Goal: Task Accomplishment & Management: Manage account settings

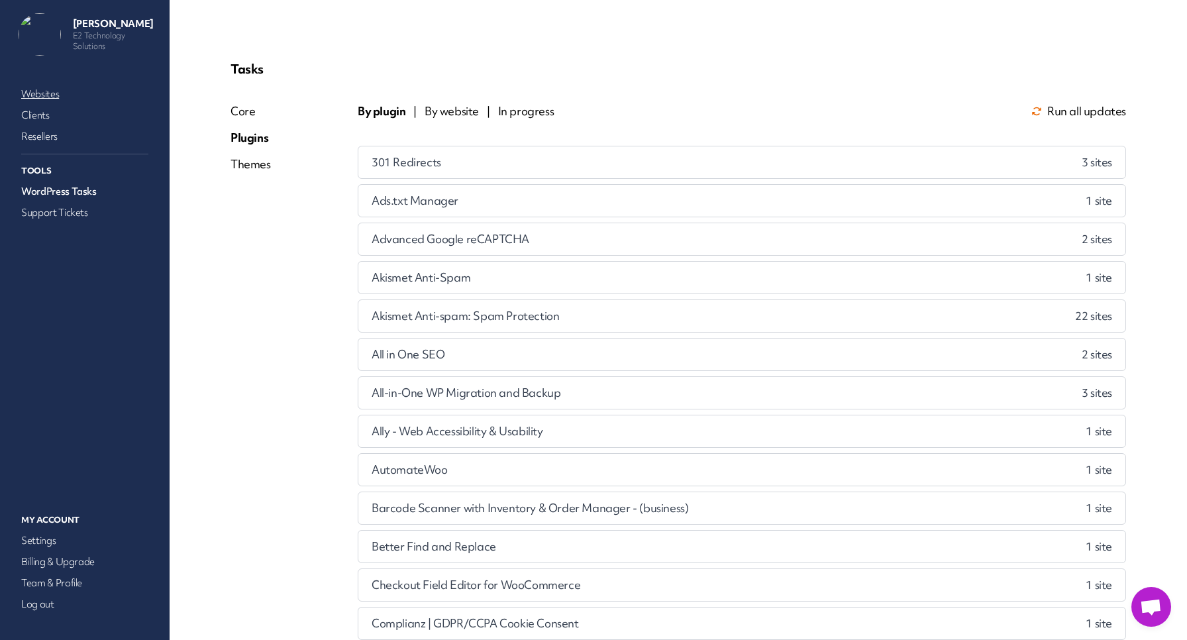
click at [44, 91] on link "Websites" at bounding box center [85, 94] width 132 height 19
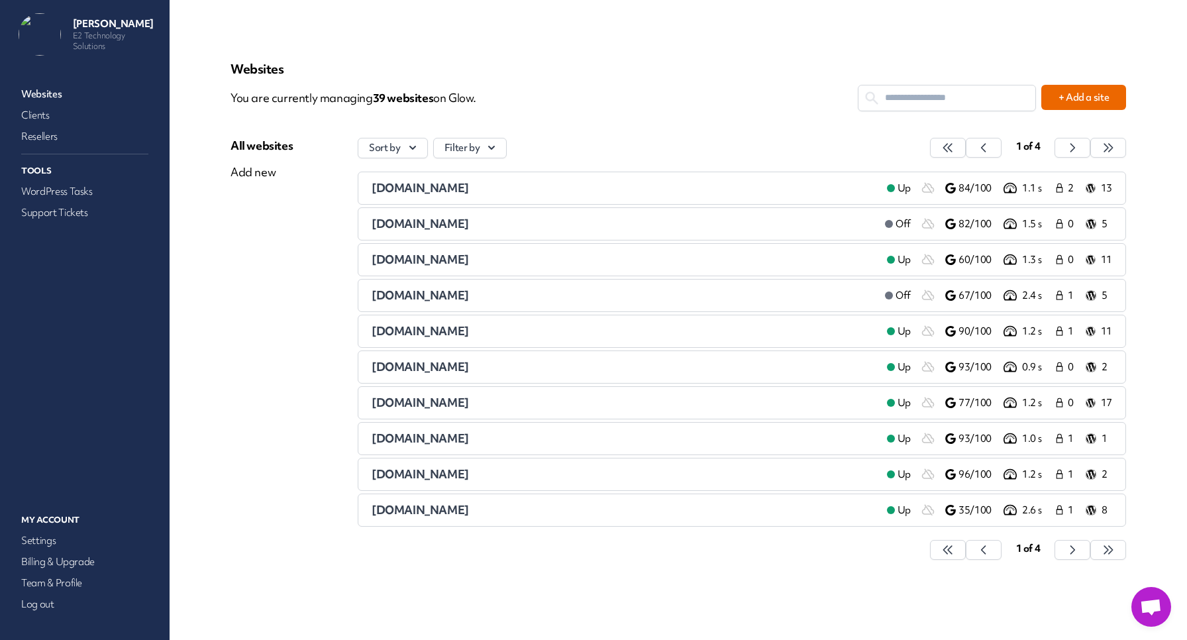
click at [407, 437] on span "[DOMAIN_NAME]" at bounding box center [420, 438] width 97 height 15
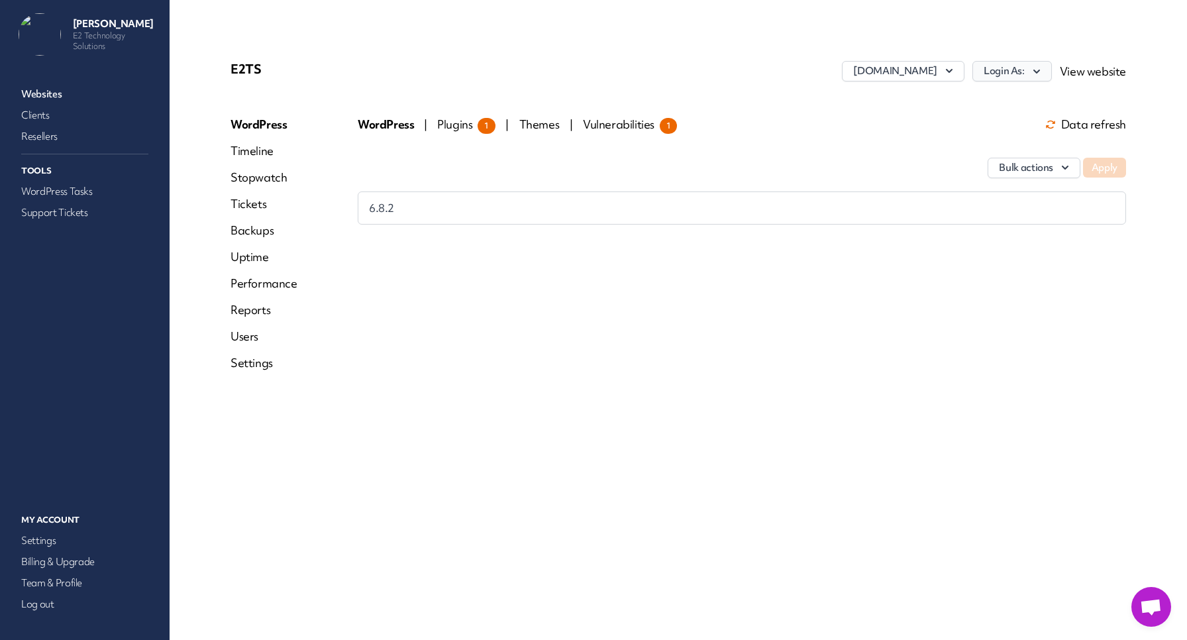
click at [1028, 76] on button "Login As:" at bounding box center [1011, 71] width 79 height 21
click at [935, 142] on link "Ella_E2" at bounding box center [977, 150] width 147 height 25
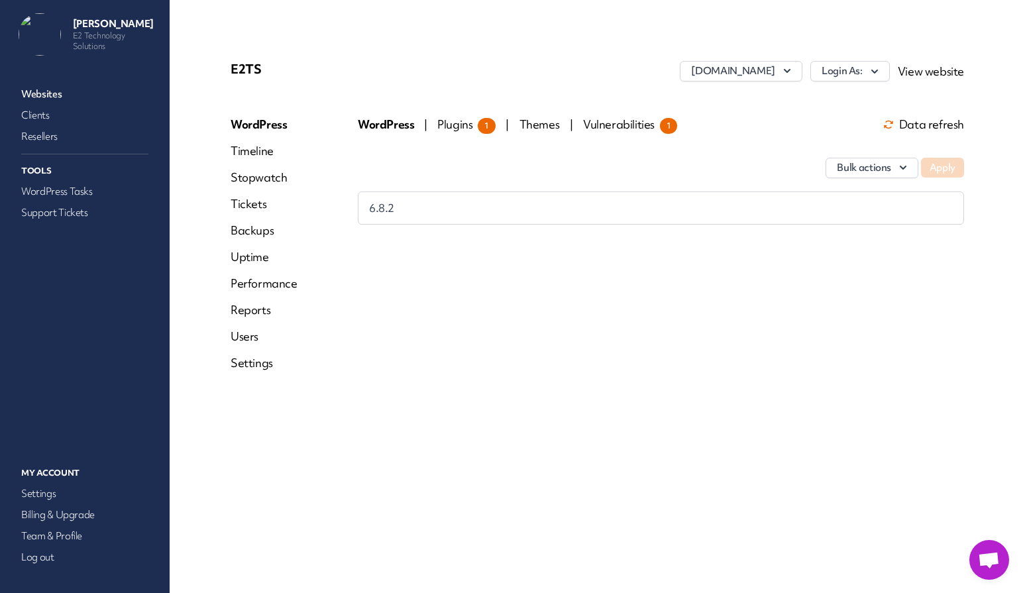
click at [53, 94] on link "Websites" at bounding box center [85, 94] width 132 height 19
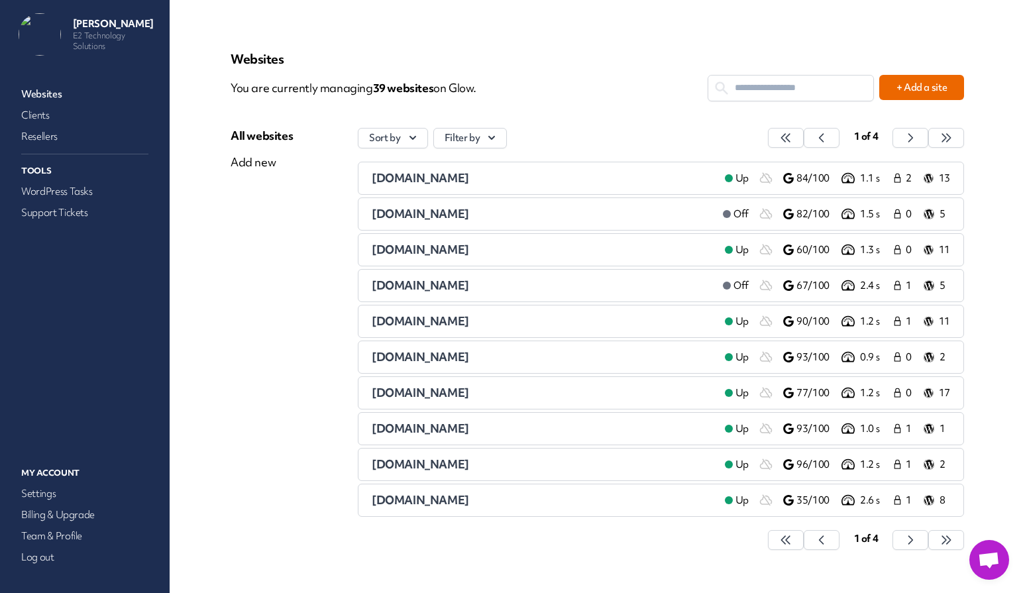
scroll to position [8, 0]
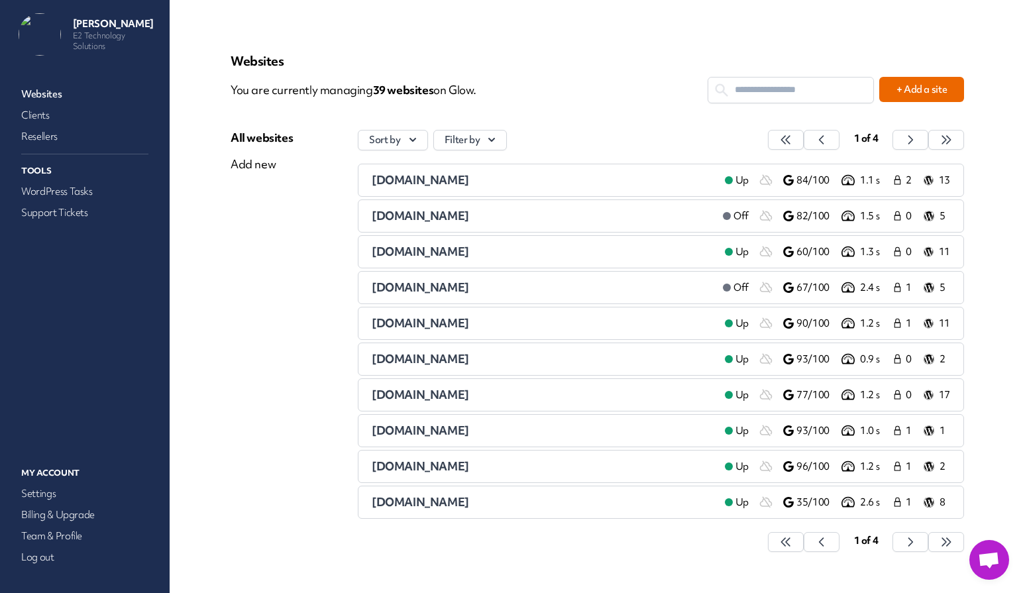
click at [823, 91] on input "text" at bounding box center [790, 89] width 165 height 25
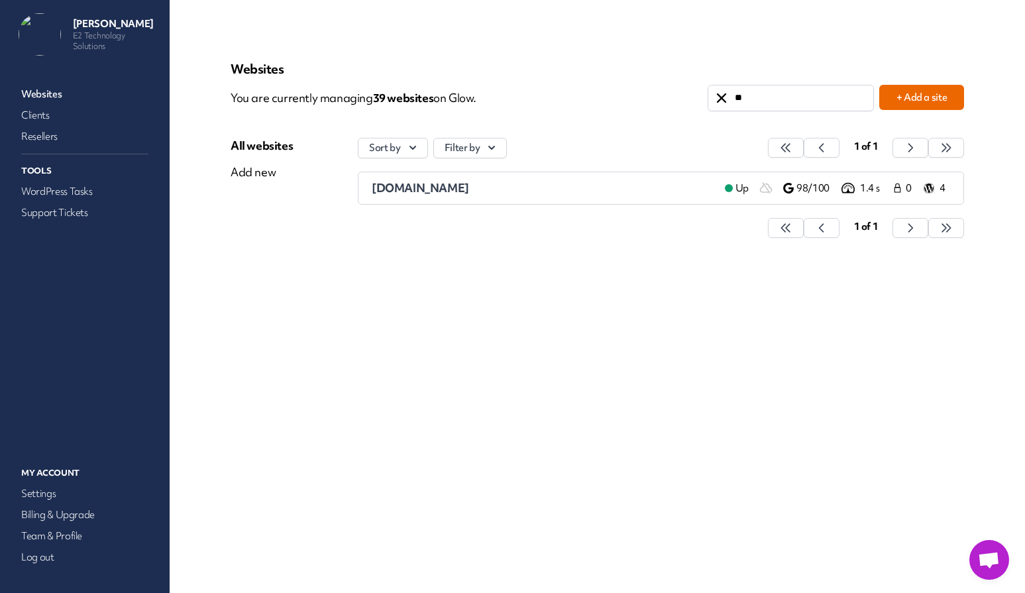
scroll to position [0, 0]
type input "****"
click at [468, 185] on span "[DOMAIN_NAME]" at bounding box center [420, 187] width 97 height 15
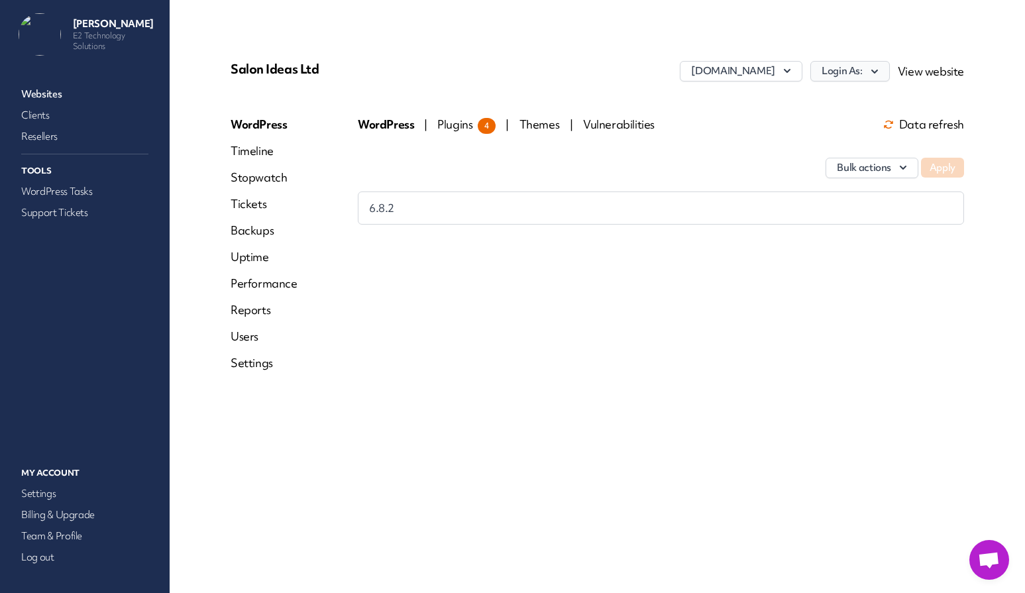
drag, startPoint x: 863, startPoint y: 71, endPoint x: 863, endPoint y: 79, distance: 8.6
click at [863, 72] on button "Login As:" at bounding box center [849, 71] width 79 height 21
click at [822, 104] on link "[PERSON_NAME]" at bounding box center [815, 99] width 147 height 25
